Goal: Check status: Check status

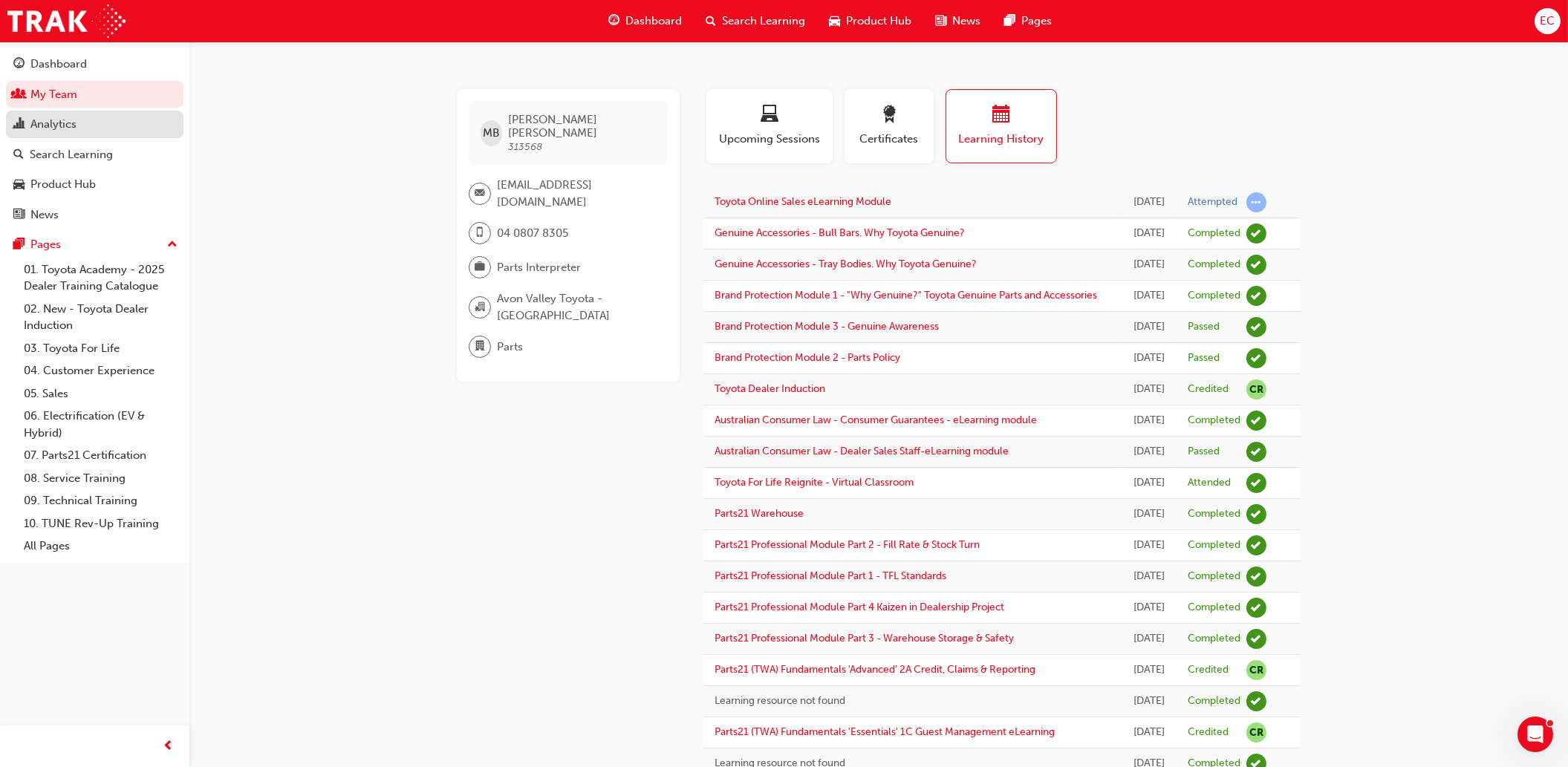
drag, startPoint x: 46, startPoint y: 99, endPoint x: 50, endPoint y: 131, distance: 32.2
click at [46, 99] on link "My Team" at bounding box center [95, 95] width 178 height 28
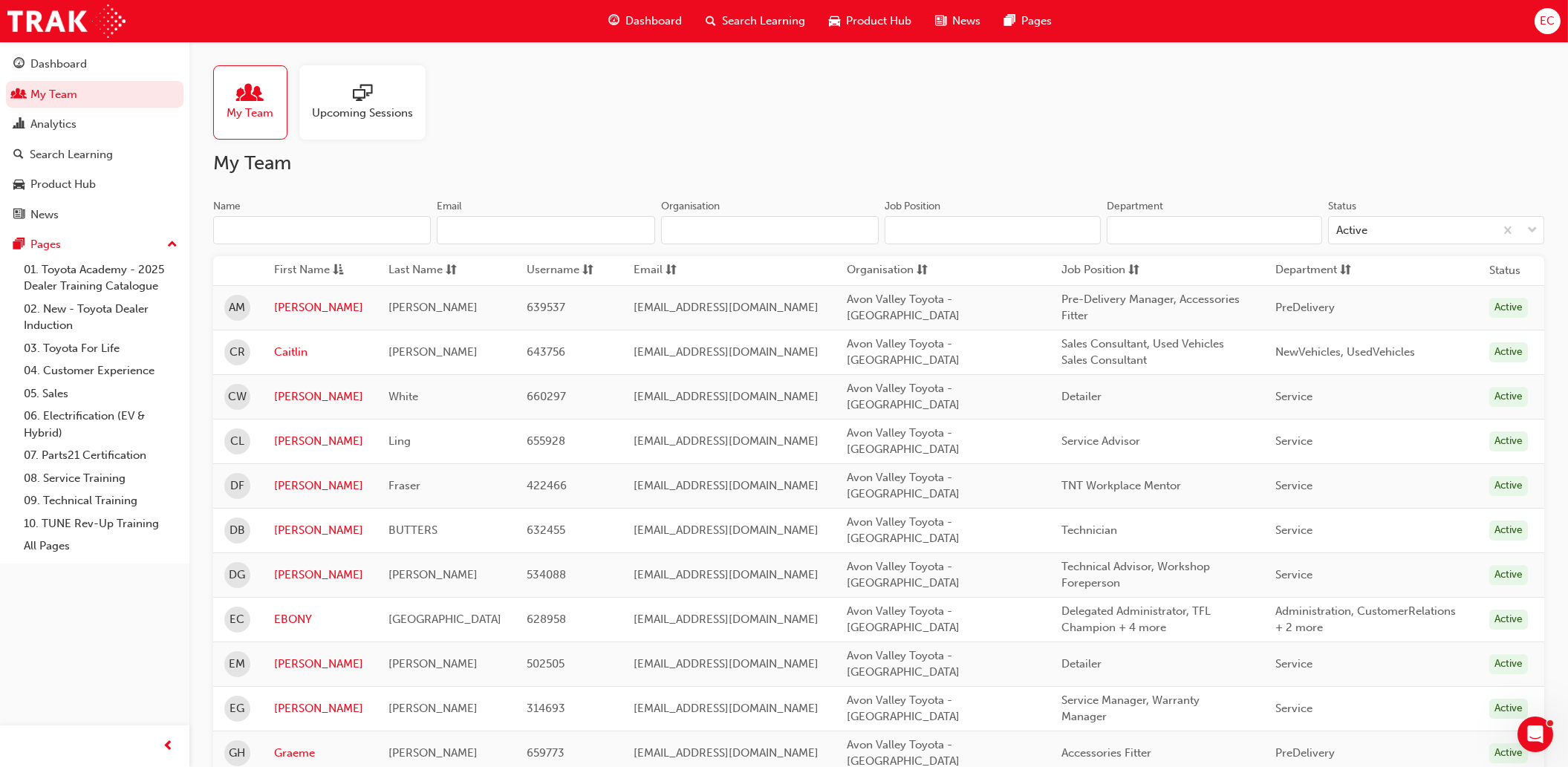
scroll to position [495, 0]
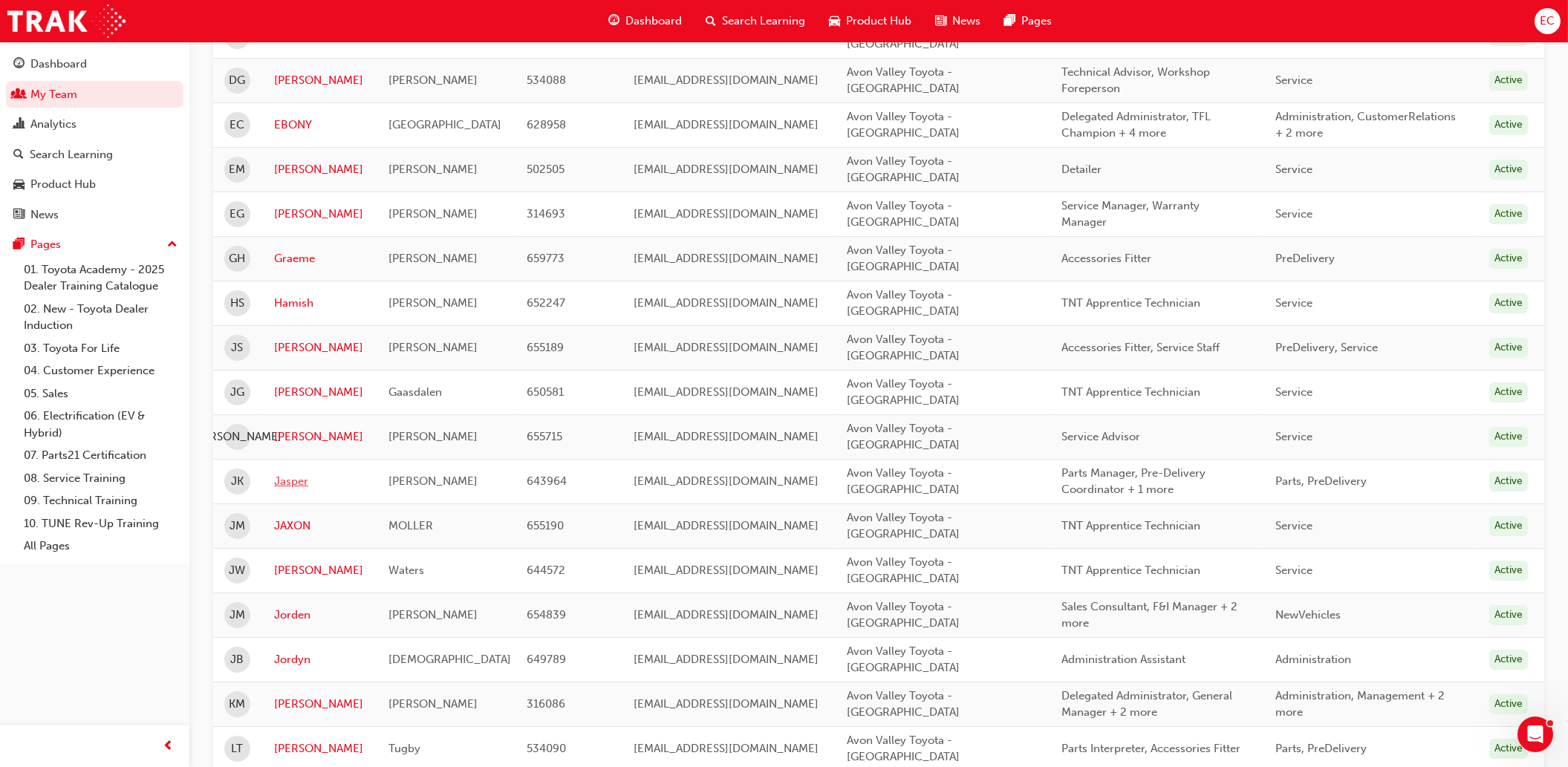
click at [280, 474] on link "Jasper" at bounding box center [319, 482] width 92 height 17
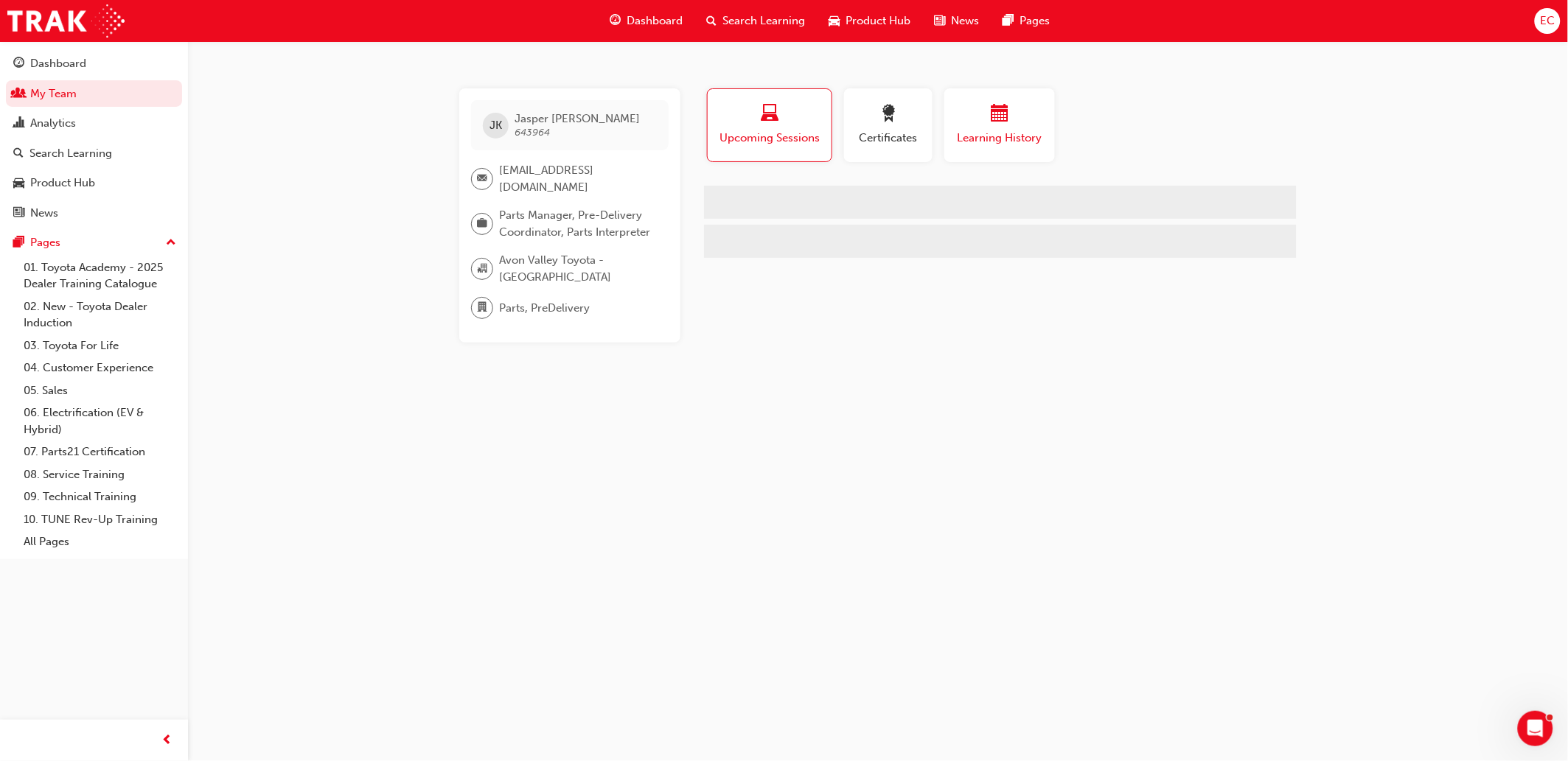
click at [1007, 130] on span "Learning History" at bounding box center [999, 137] width 88 height 17
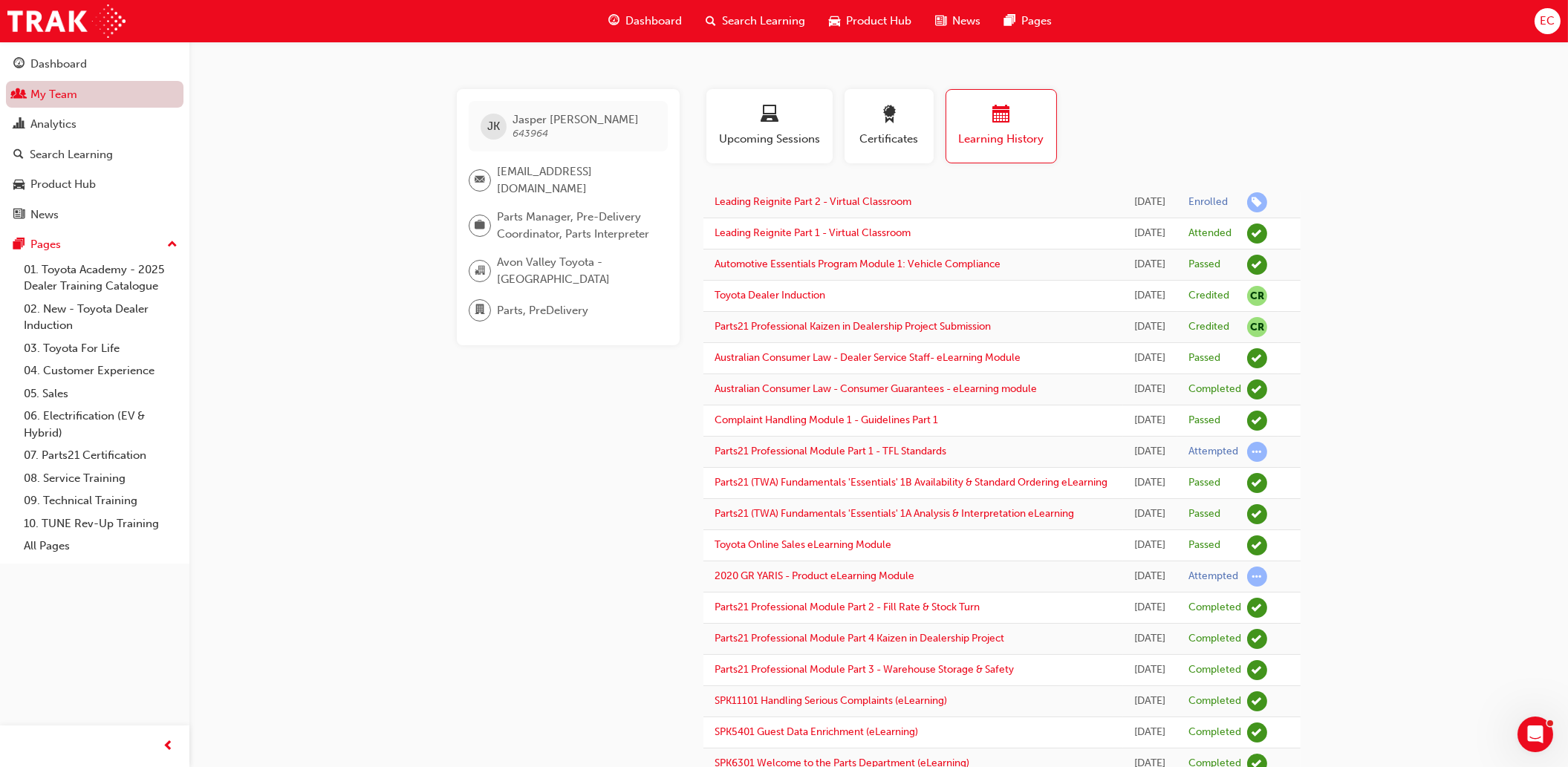
click at [42, 97] on link "My Team" at bounding box center [95, 95] width 178 height 28
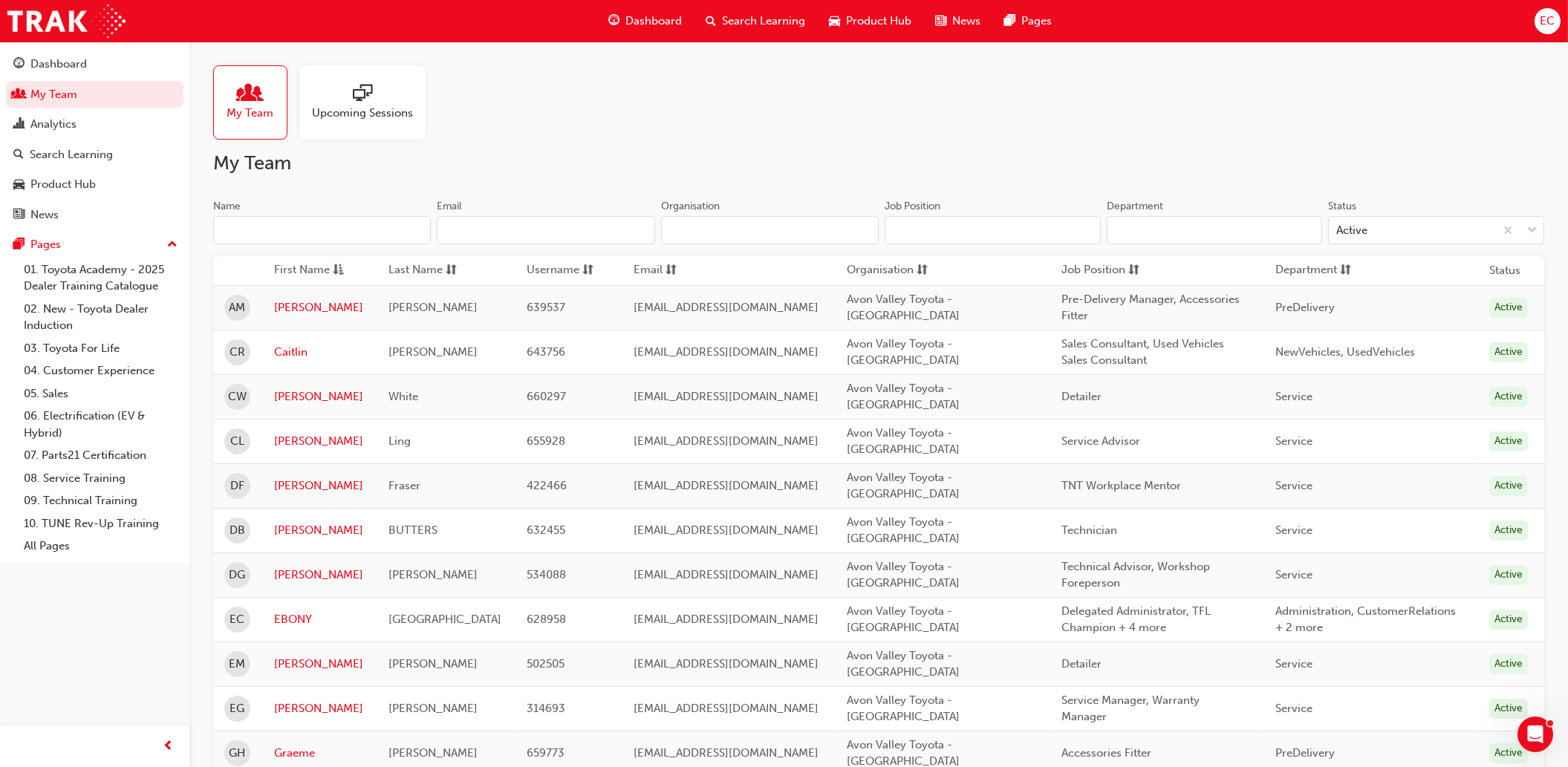
scroll to position [743, 0]
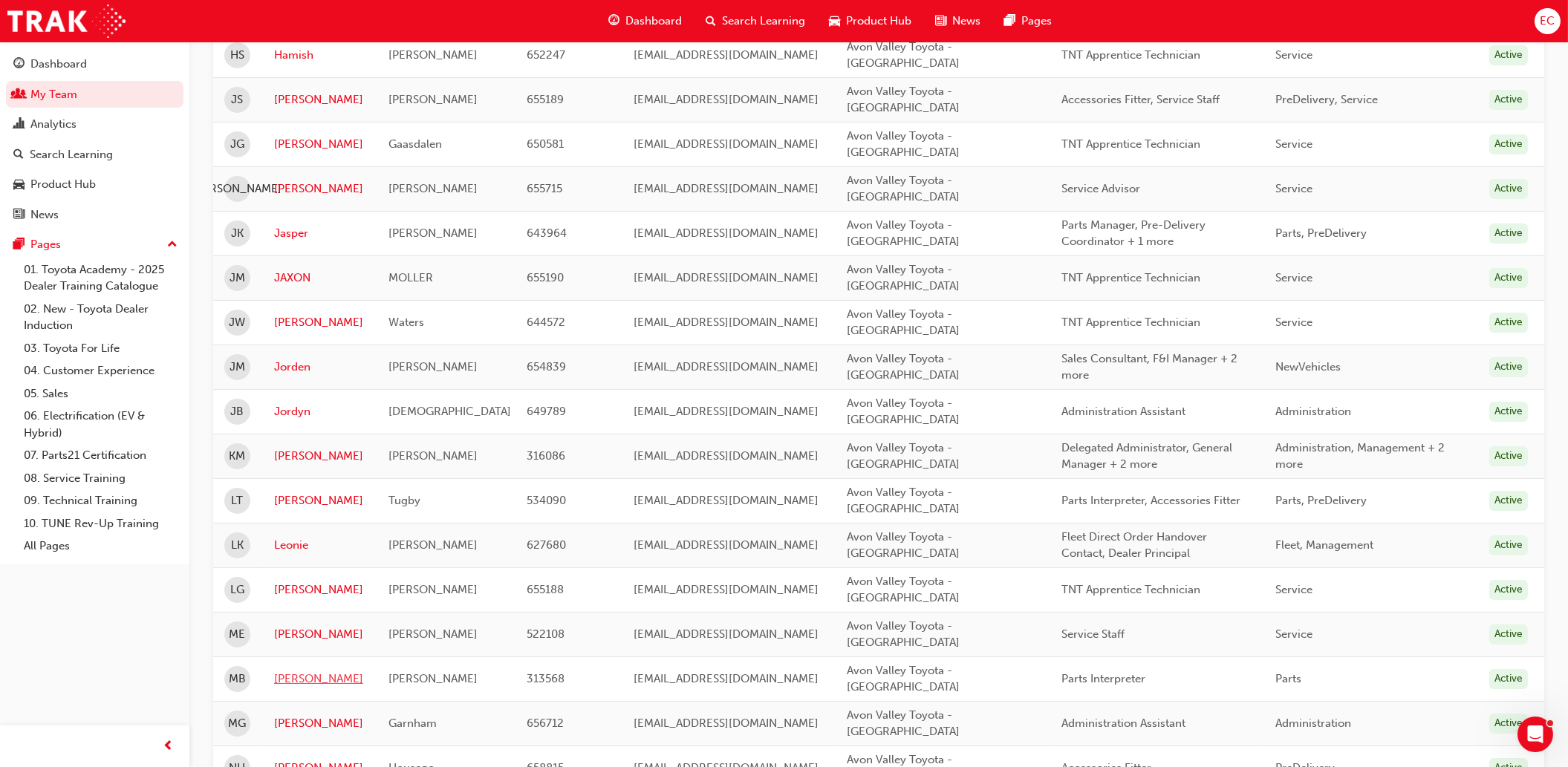
click at [296, 671] on link "[PERSON_NAME]" at bounding box center [319, 679] width 92 height 17
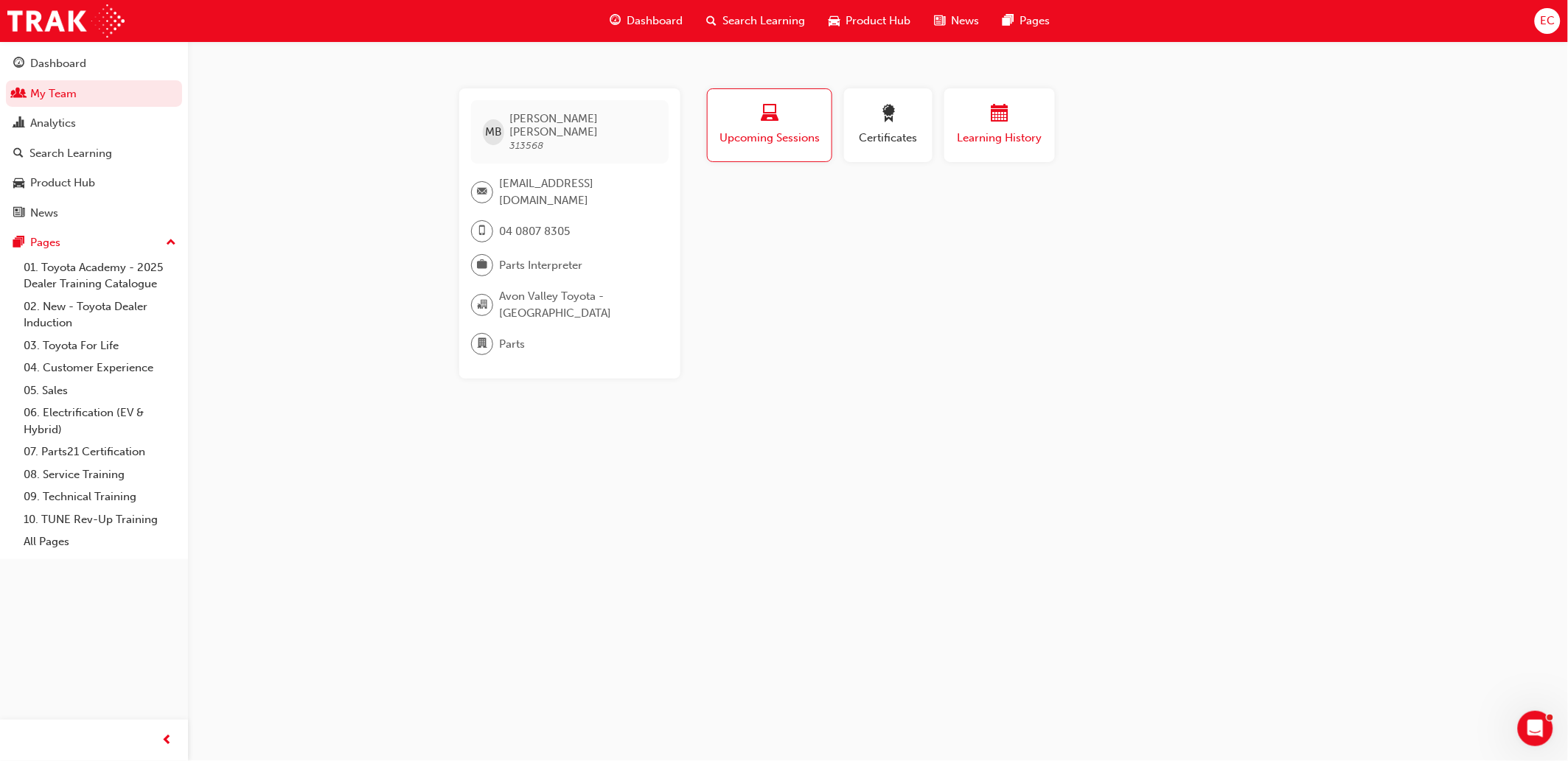
click at [990, 129] on span "Learning History" at bounding box center [999, 137] width 88 height 17
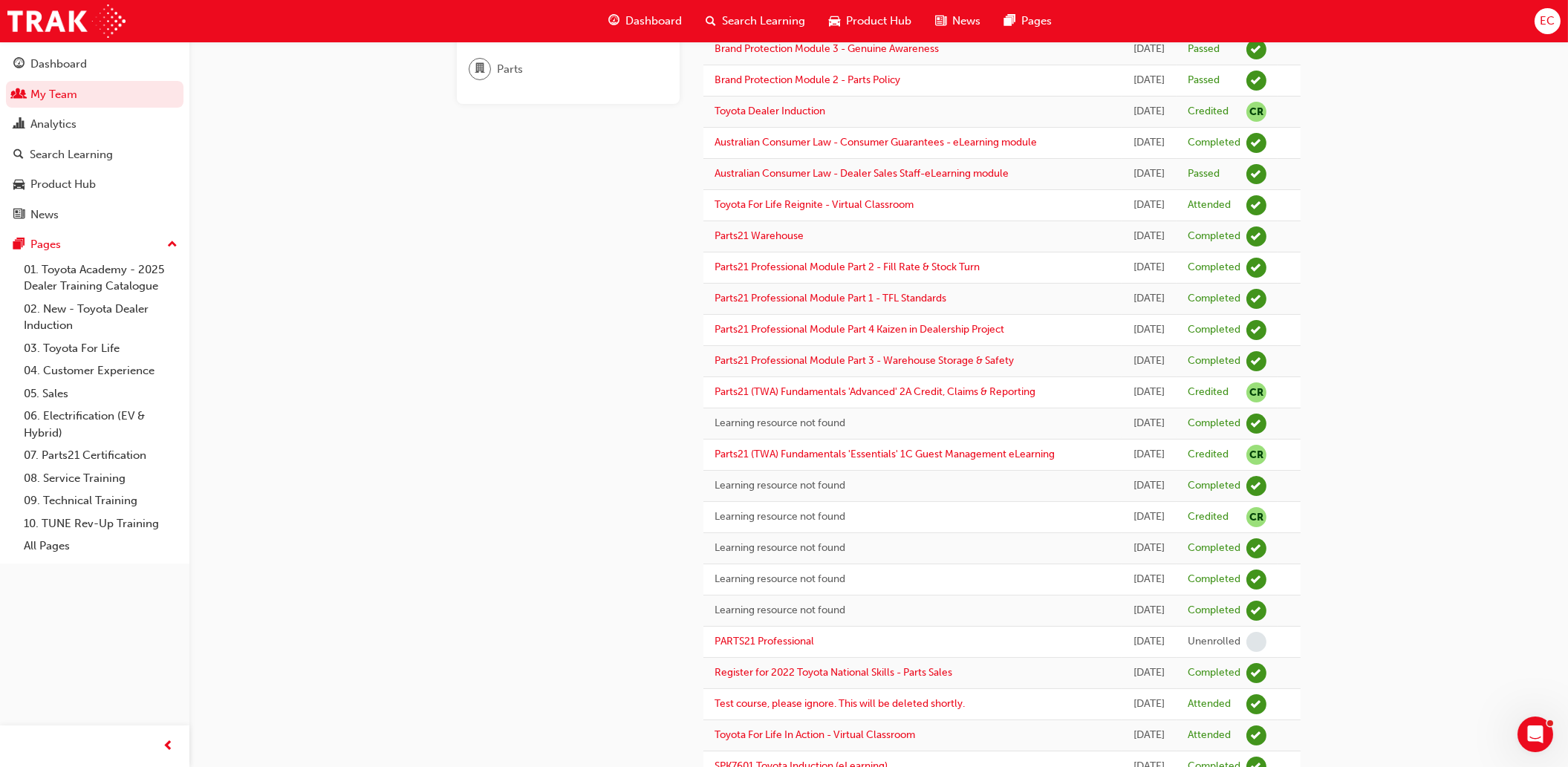
scroll to position [113, 0]
